Goal: Transaction & Acquisition: Book appointment/travel/reservation

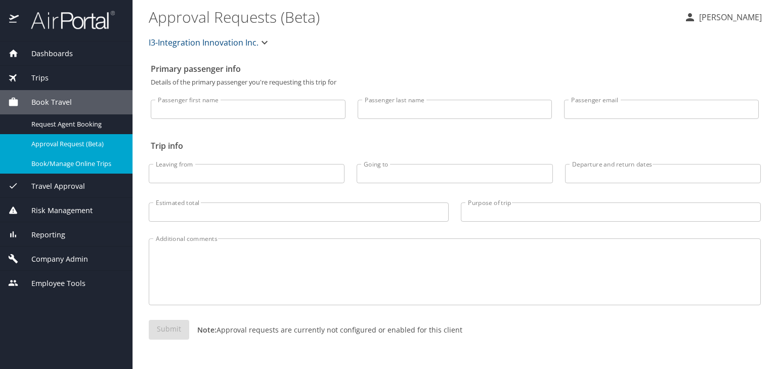
click at [85, 168] on span "Book/Manage Online Trips" at bounding box center [75, 164] width 89 height 10
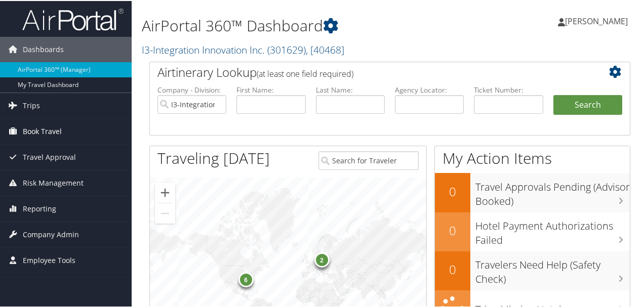
click at [63, 130] on link "Book Travel" at bounding box center [66, 130] width 132 height 25
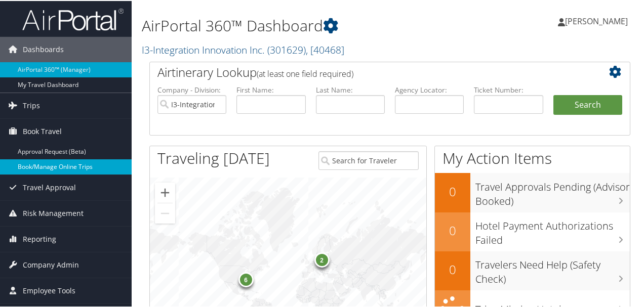
click at [63, 164] on link "Book/Manage Online Trips" at bounding box center [66, 165] width 132 height 15
